Goal: Communication & Community: Participate in discussion

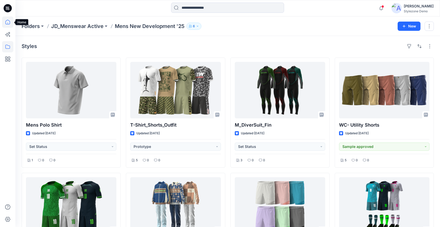
click at [4, 23] on icon at bounding box center [7, 21] width 11 height 11
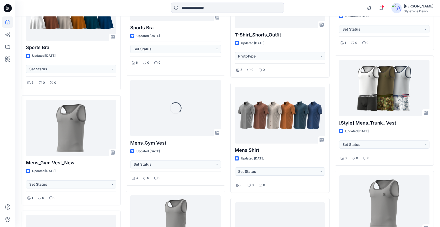
scroll to position [722, 0]
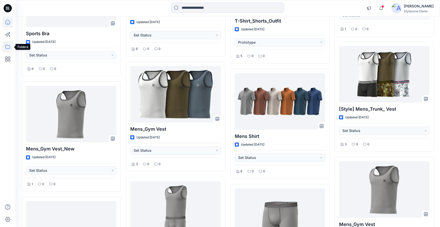
click at [7, 46] on icon at bounding box center [7, 46] width 11 height 11
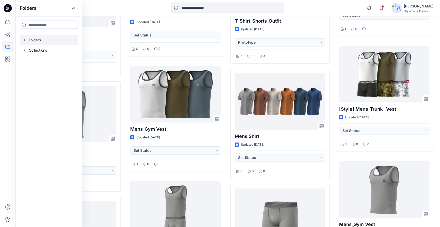
click at [25, 40] on icon "button" at bounding box center [24, 40] width 1 height 2
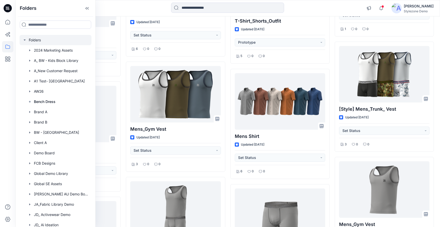
click at [42, 39] on div at bounding box center [56, 40] width 72 height 10
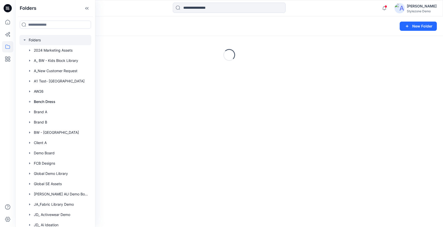
click at [202, 27] on div "Folders" at bounding box center [210, 26] width 376 height 7
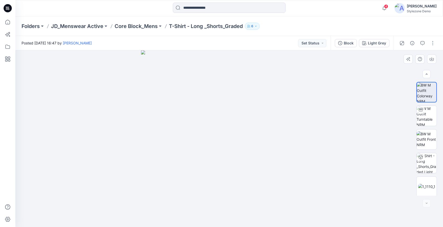
scroll to position [49, 0]
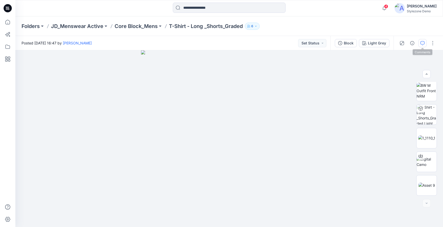
click at [421, 42] on icon "button" at bounding box center [423, 43] width 4 height 4
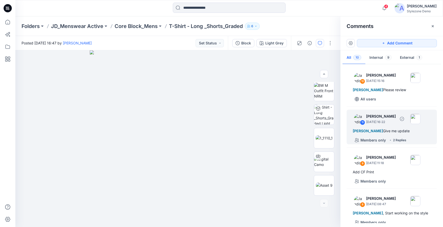
click at [410, 127] on div "11 Jagdish Sethuraman August 07, 2024 16:22 Deya Banerjee Give me update Member…" at bounding box center [392, 127] width 90 height 35
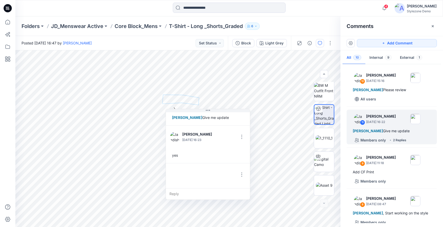
scroll to position [30, 0]
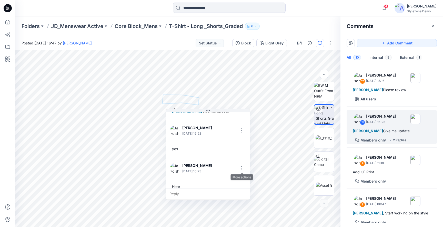
click at [215, 98] on p "August 07, 2024 16:23" at bounding box center [198, 95] width 33 height 5
drag, startPoint x: 191, startPoint y: 183, endPoint x: 183, endPoint y: 183, distance: 7.5
click at [191, 183] on div "Here" at bounding box center [208, 186] width 76 height 9
click at [177, 182] on div "Here" at bounding box center [208, 186] width 76 height 9
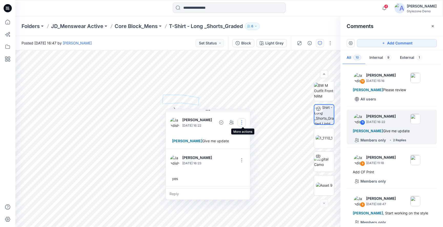
click at [243, 119] on button "button" at bounding box center [242, 122] width 8 height 8
click at [241, 150] on p "Delete thread" at bounding box center [244, 148] width 23 height 5
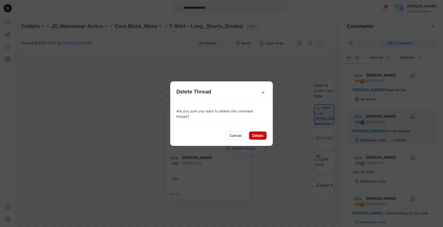
click at [257, 136] on button "Delete" at bounding box center [258, 135] width 18 height 8
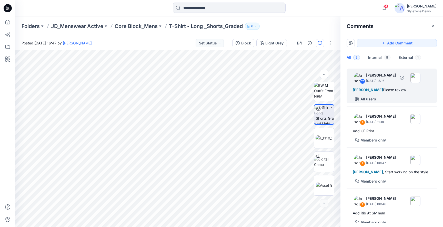
click at [374, 91] on span "Deya Banerjee" at bounding box center [368, 90] width 30 height 4
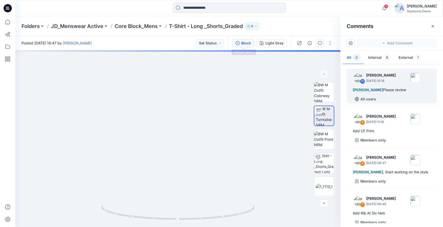
click at [249, 44] on div "Block" at bounding box center [246, 43] width 10 height 6
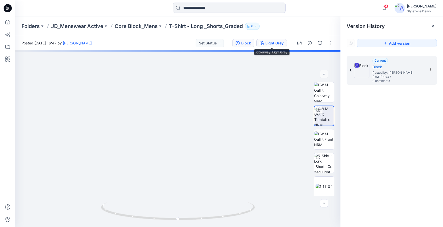
click at [265, 46] on button "Light Grey" at bounding box center [272, 43] width 31 height 8
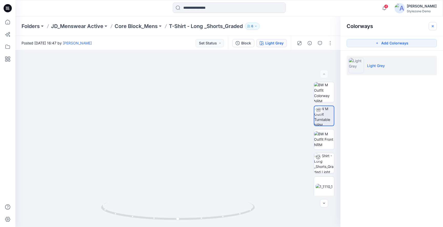
click at [433, 27] on icon "button" at bounding box center [433, 26] width 4 height 4
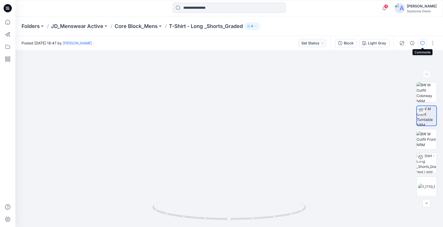
click at [420, 43] on button "button" at bounding box center [423, 43] width 8 height 8
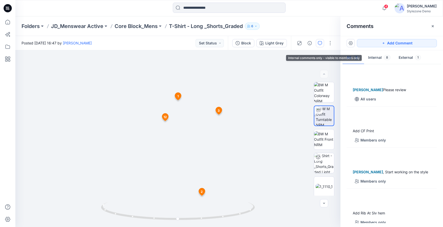
click at [384, 59] on span "8" at bounding box center [387, 57] width 7 height 5
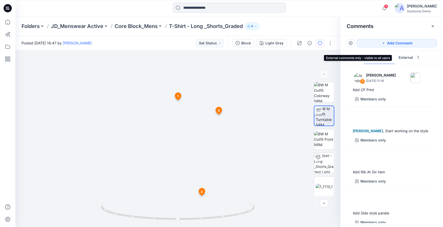
click at [415, 58] on span "1" at bounding box center [418, 57] width 6 height 5
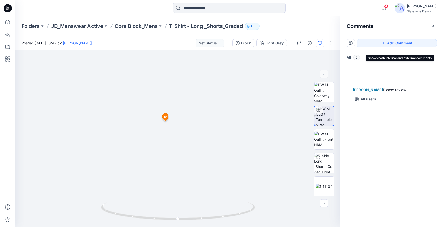
click at [354, 57] on span "9" at bounding box center [357, 57] width 7 height 5
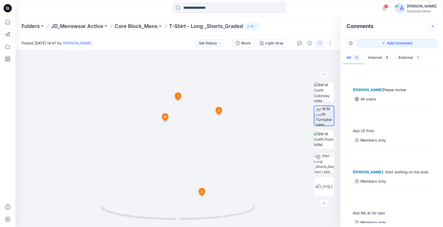
click at [433, 26] on icon "button" at bounding box center [433, 26] width 2 height 2
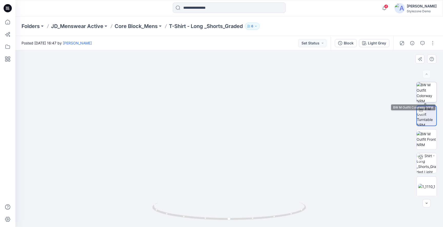
click at [431, 94] on img at bounding box center [427, 92] width 20 height 20
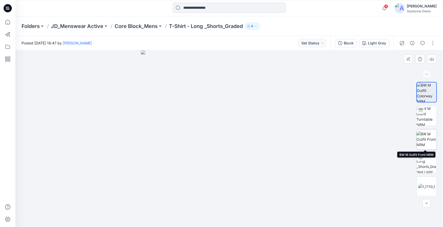
click at [426, 135] on img at bounding box center [427, 139] width 20 height 16
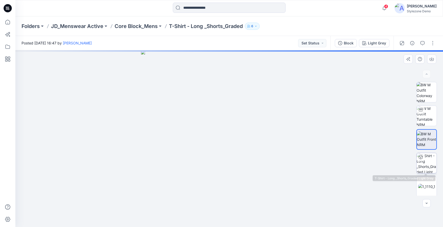
click at [429, 160] on img at bounding box center [427, 163] width 20 height 20
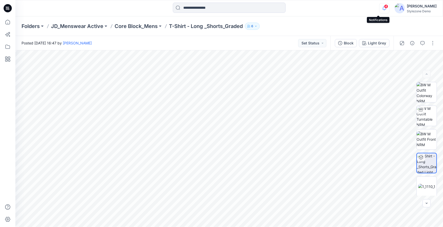
click at [382, 12] on icon "button" at bounding box center [385, 8] width 10 height 10
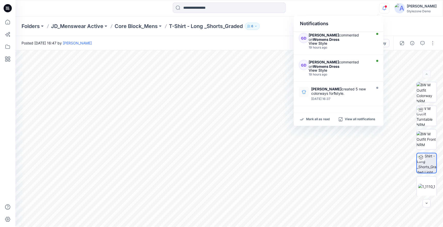
scroll to position [32, 0]
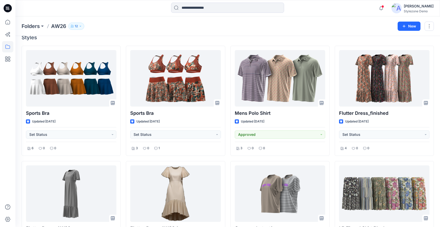
scroll to position [145, 0]
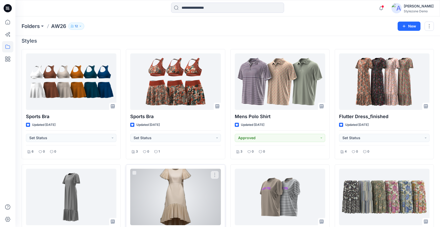
click at [221, 172] on div "Flutter Dress_AW26_1 Updated 13 days ago New Style 1 0 4" at bounding box center [175, 219] width 99 height 110
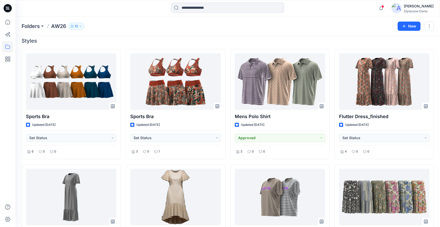
click at [228, 164] on div "Sports Bra Updated 5 days ago Set Status 6 0 0 Flutter Dress_AW26 Updated 13 da…" at bounding box center [228, 229] width 412 height 361
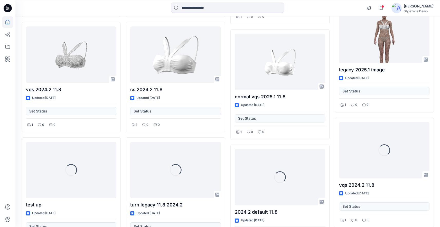
scroll to position [304, 0]
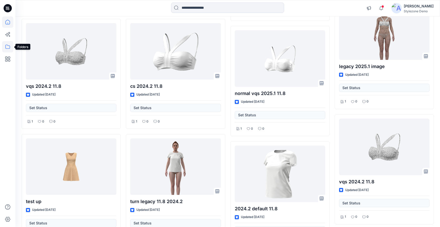
click at [4, 48] on icon at bounding box center [7, 46] width 11 height 11
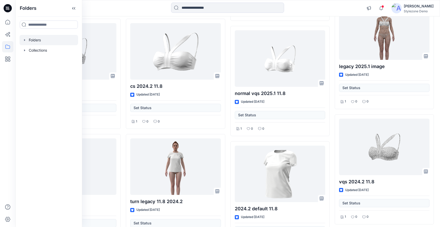
click at [24, 42] on div at bounding box center [49, 40] width 59 height 10
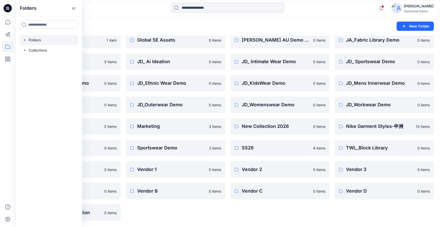
click at [332, 93] on div "2024 Marketing Assets 0 items AW26 25 items BW - Block Library 0 items Global D…" at bounding box center [228, 94] width 412 height 254
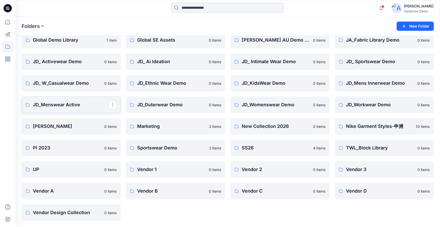
click at [72, 106] on p "JD_Menswear Active" at bounding box center [70, 104] width 75 height 7
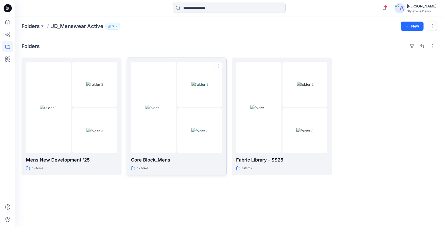
click at [191, 128] on img at bounding box center [199, 130] width 17 height 5
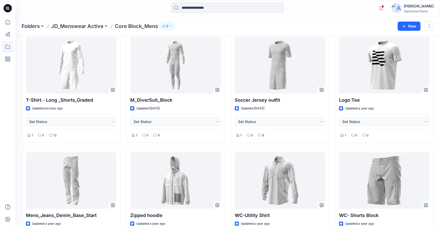
scroll to position [18, 0]
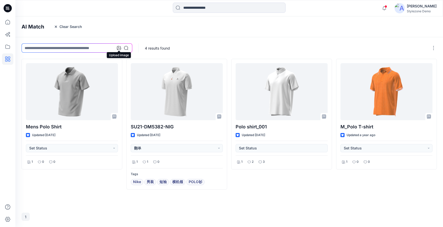
click at [119, 47] on icon at bounding box center [119, 48] width 4 height 4
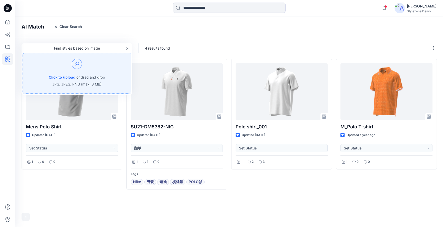
click at [89, 69] on div "Click to upload or drag and drop JPG, JPEG, PNG (max. 3 MB)" at bounding box center [77, 73] width 109 height 41
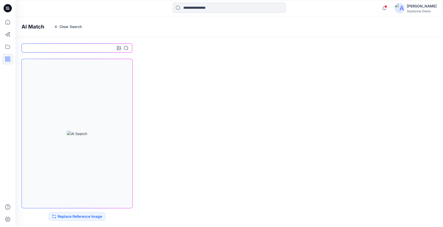
click at [93, 47] on input at bounding box center [77, 47] width 111 height 9
type input "******"
click at [126, 49] on icon at bounding box center [126, 48] width 4 height 4
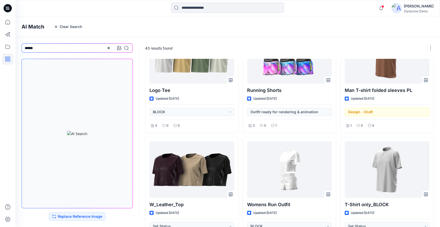
scroll to position [29, 0]
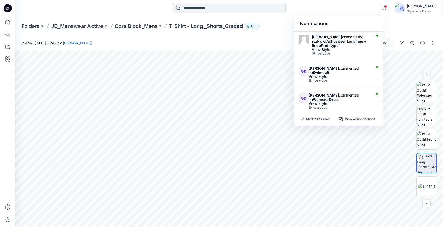
scroll to position [32, 0]
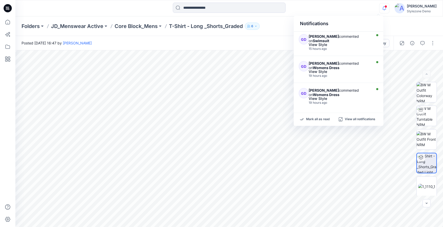
click at [281, 27] on div "Folders JD_Menswear Active Core Block_Mens T-Shirt - Long _Shorts_Graded 6" at bounding box center [210, 26] width 376 height 7
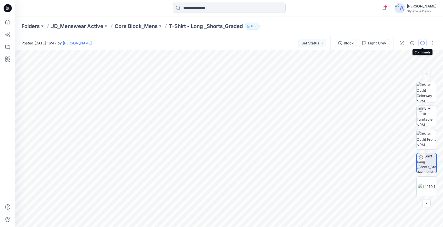
click at [423, 43] on icon "button" at bounding box center [423, 43] width 4 height 4
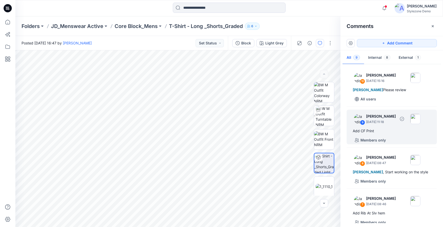
click at [389, 78] on p "[PERSON_NAME]" at bounding box center [381, 75] width 30 height 6
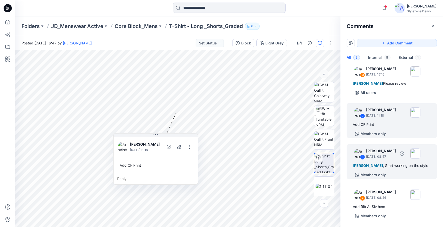
scroll to position [13, 0]
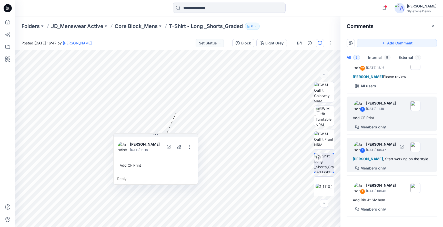
click at [385, 163] on div "8 [PERSON_NAME] [DATE] 08:47 [PERSON_NAME] , Start working on the style Members…" at bounding box center [392, 155] width 90 height 35
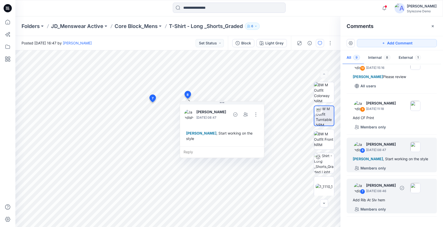
click at [379, 195] on div "7 Jagdish Sethuraman July 09, 2024 08:46 Add Rib At Slv hem Members only" at bounding box center [392, 196] width 90 height 35
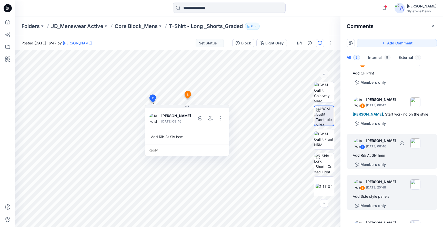
scroll to position [61, 0]
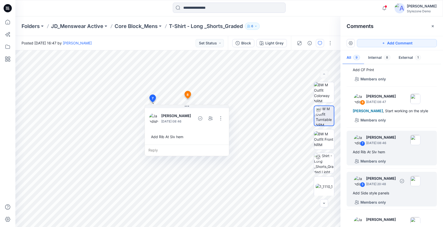
click at [385, 22] on p "June 13, 2024 20:48" at bounding box center [381, 19] width 30 height 5
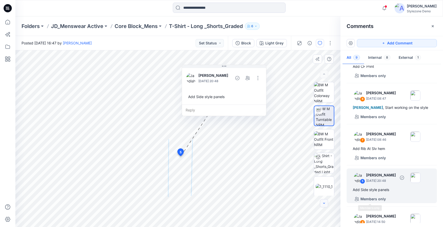
scroll to position [68, 0]
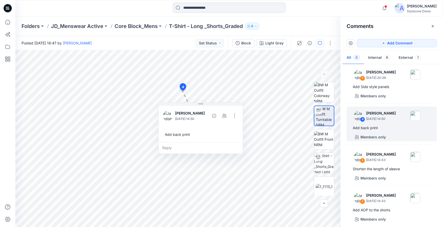
scroll to position [174, 0]
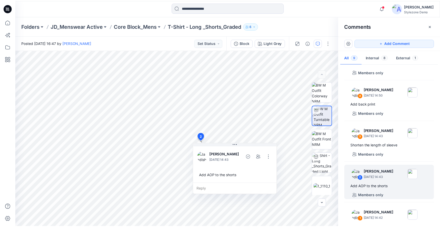
scroll to position [194, 0]
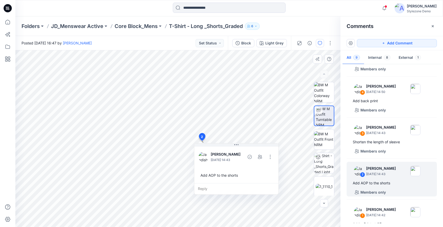
click at [224, 189] on div "Reply" at bounding box center [237, 188] width 84 height 11
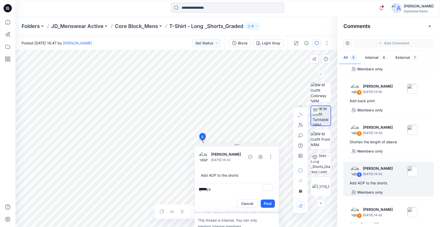
scroll to position [0, 0]
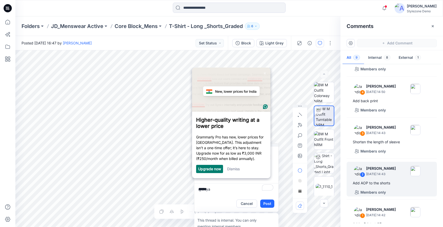
type textarea "*****"
click at [235, 169] on link "Dismiss" at bounding box center [233, 169] width 13 height 4
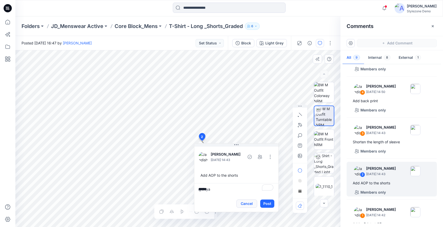
click at [251, 204] on button "Cancel" at bounding box center [247, 203] width 21 height 8
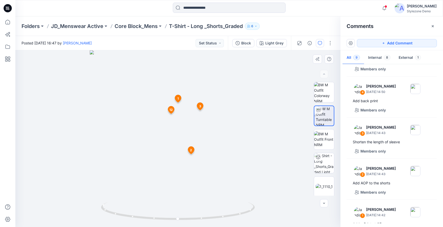
click at [191, 150] on span "2" at bounding box center [191, 150] width 2 height 5
click at [434, 26] on icon "button" at bounding box center [433, 26] width 4 height 4
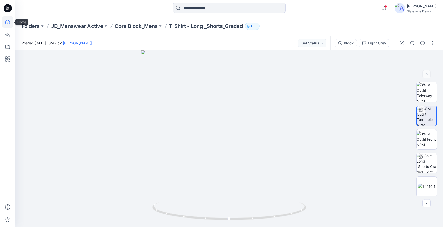
click at [7, 21] on icon at bounding box center [7, 21] width 11 height 11
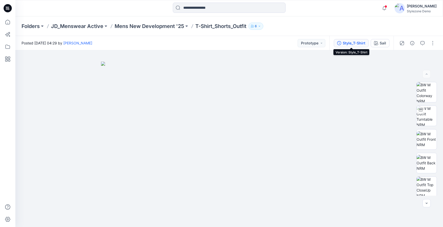
click at [353, 42] on div "Style_T-Shirt" at bounding box center [354, 43] width 23 height 6
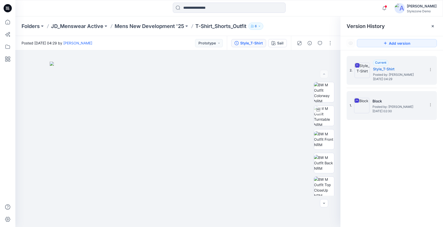
click at [380, 113] on span "[DATE] 02:30" at bounding box center [398, 111] width 51 height 4
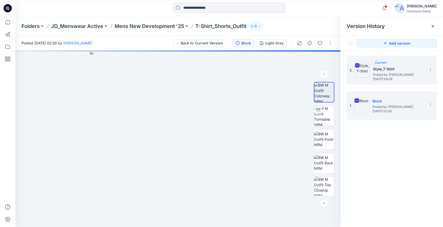
click at [377, 79] on span "[DATE] 04:29" at bounding box center [398, 79] width 51 height 4
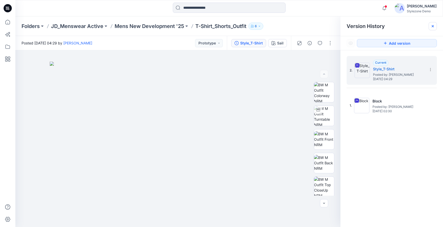
click at [431, 25] on icon at bounding box center [433, 26] width 4 height 4
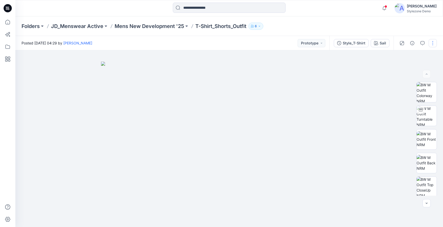
click at [430, 44] on button "button" at bounding box center [433, 43] width 8 height 8
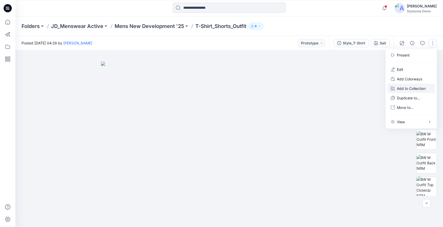
click at [415, 87] on p "Add to Collection" at bounding box center [411, 88] width 29 height 5
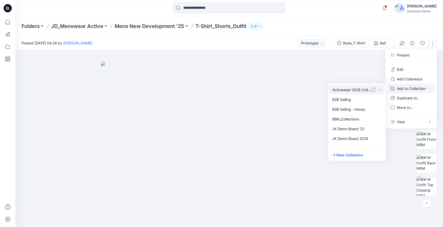
click at [348, 88] on p "Activewear 2026 Collection" at bounding box center [352, 89] width 39 height 5
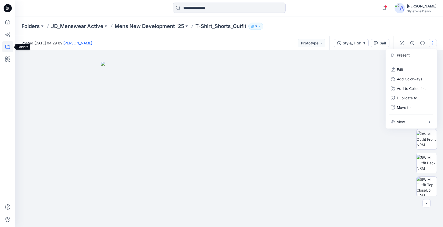
click at [6, 48] on icon at bounding box center [7, 46] width 11 height 11
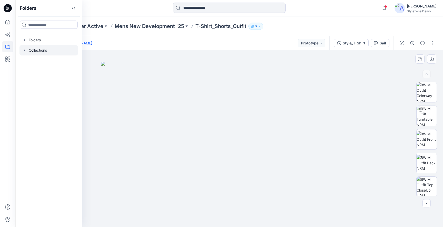
click at [23, 50] on icon "button" at bounding box center [25, 50] width 4 height 4
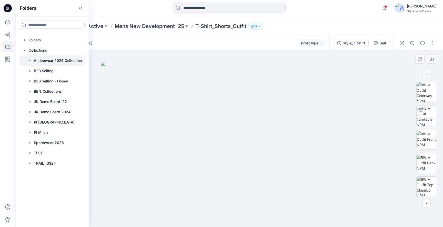
click at [37, 61] on p "Activewear 2026 Collection" at bounding box center [58, 60] width 48 height 6
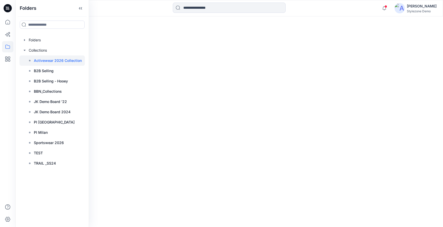
click at [234, 22] on div at bounding box center [229, 121] width 428 height 210
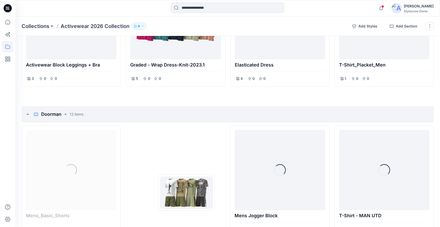
scroll to position [467, 0]
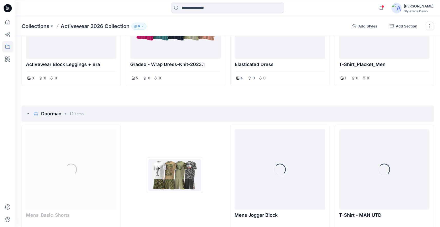
drag, startPoint x: 369, startPoint y: 86, endPoint x: 175, endPoint y: 175, distance: 213.6
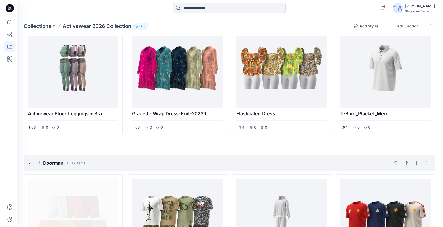
scroll to position [439, 0]
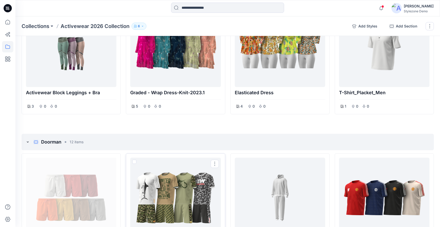
click at [187, 180] on div at bounding box center [175, 198] width 86 height 76
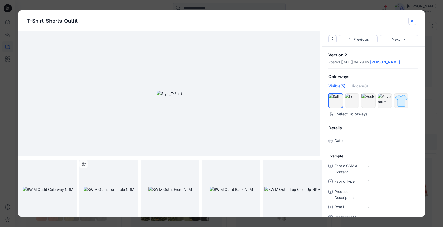
click at [414, 21] on icon "close-btn" at bounding box center [413, 21] width 4 height 4
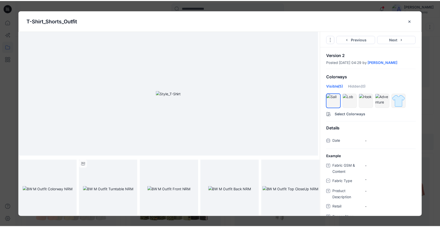
scroll to position [477, 0]
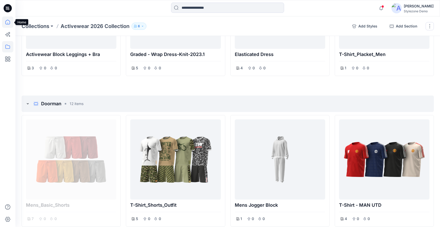
click at [6, 24] on icon at bounding box center [7, 22] width 5 height 5
